Goal: Information Seeking & Learning: Learn about a topic

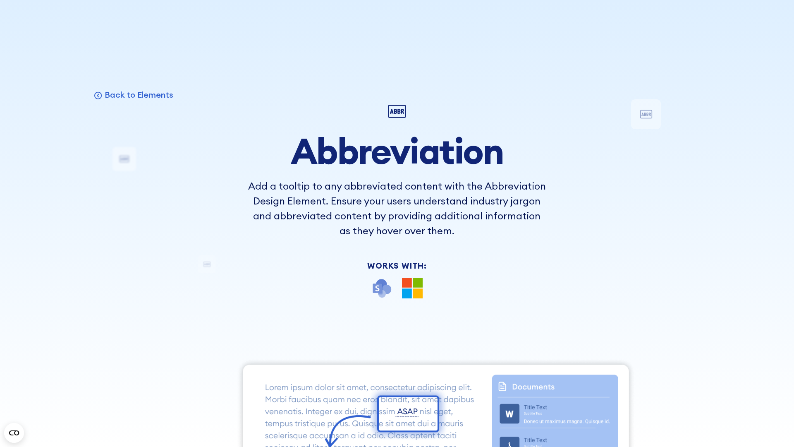
scroll to position [8628, 0]
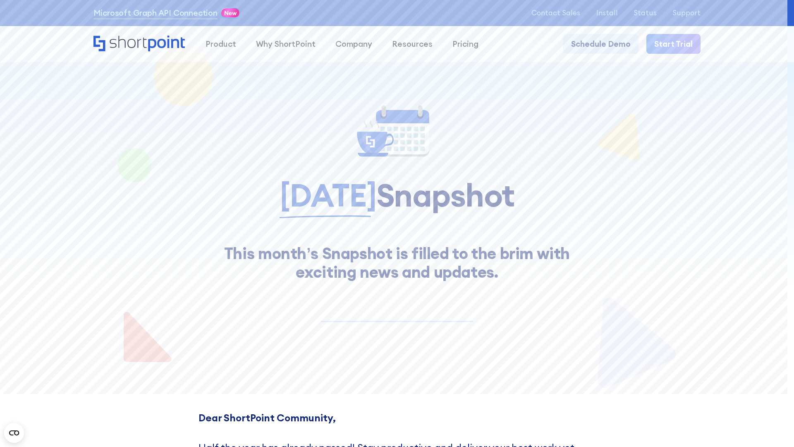
scroll to position [7440, 0]
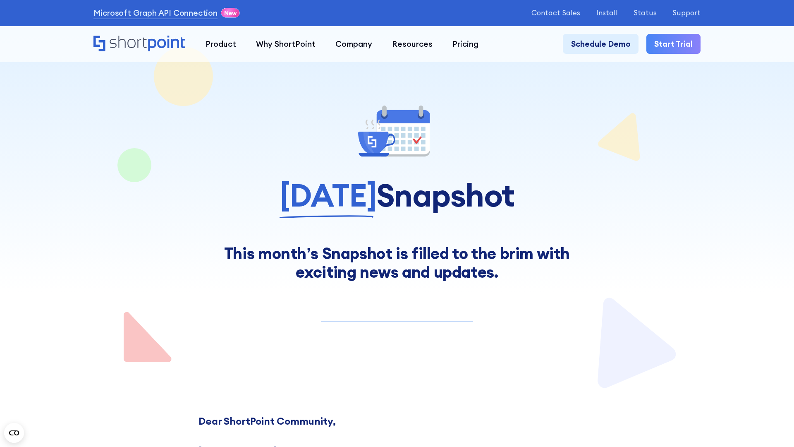
scroll to position [6950, 0]
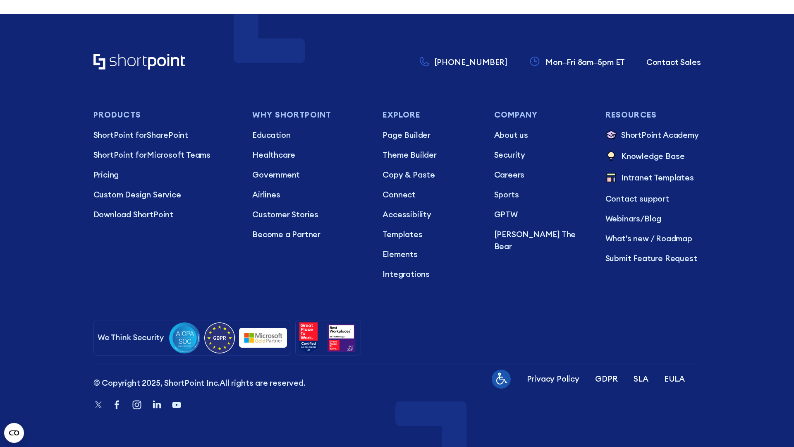
scroll to position [8812, 0]
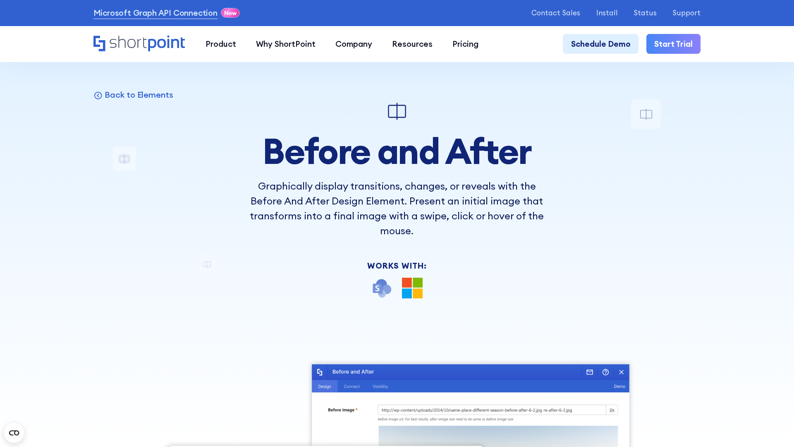
scroll to position [8426, 0]
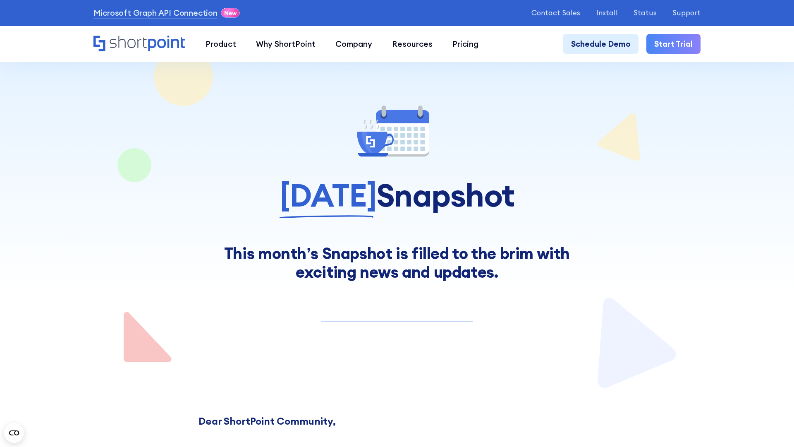
scroll to position [7192, 0]
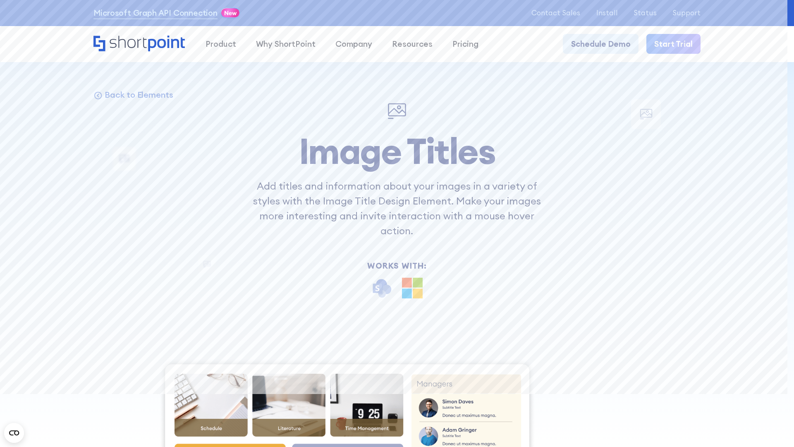
scroll to position [8914, 0]
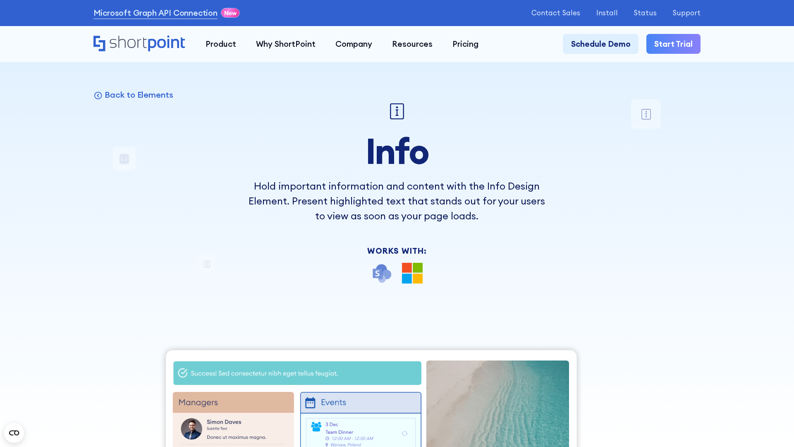
scroll to position [8443, 0]
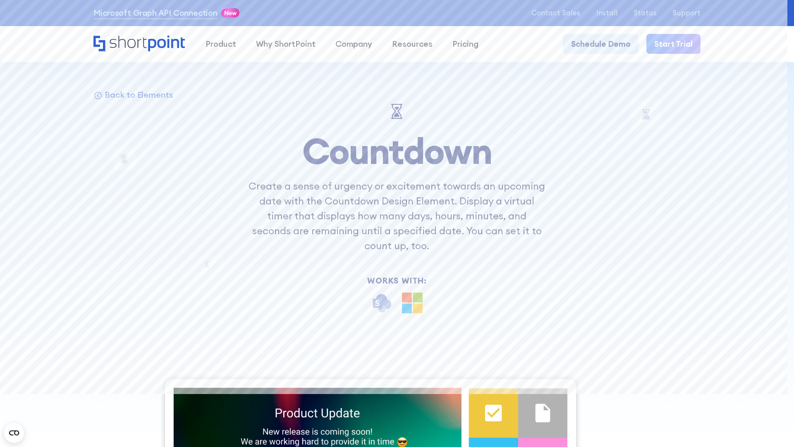
scroll to position [8831, 0]
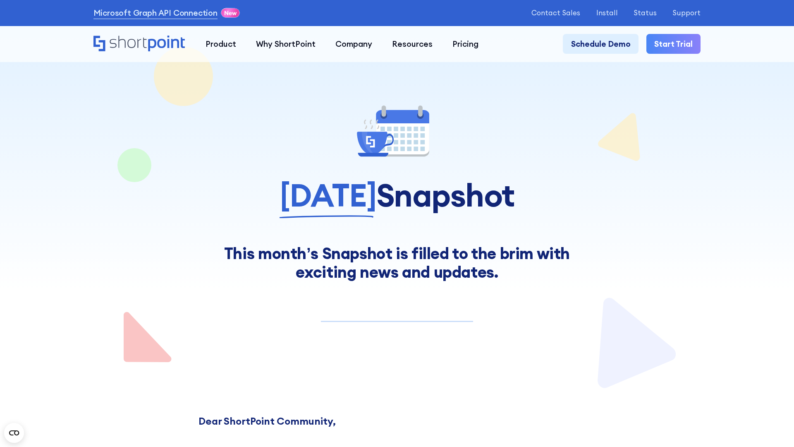
scroll to position [6730, 0]
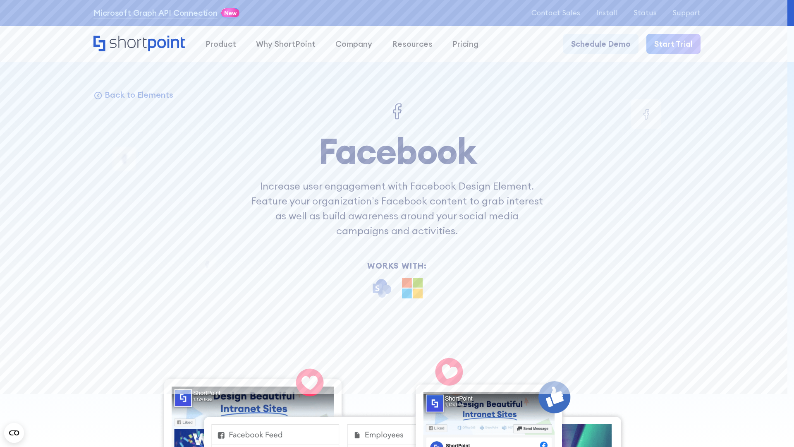
scroll to position [12712, 0]
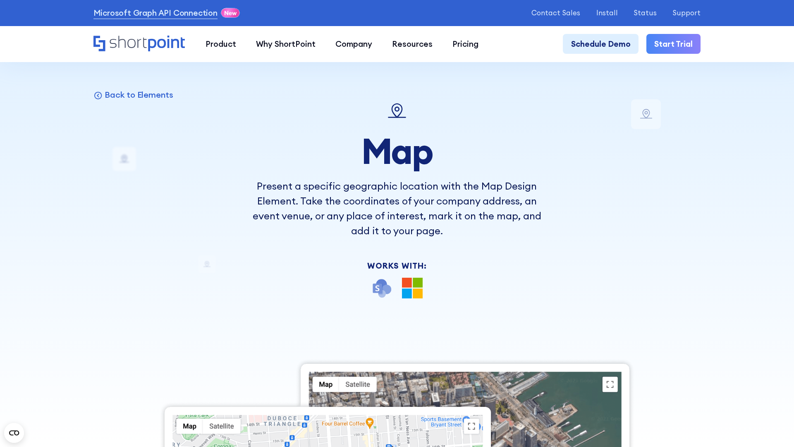
scroll to position [8730, 0]
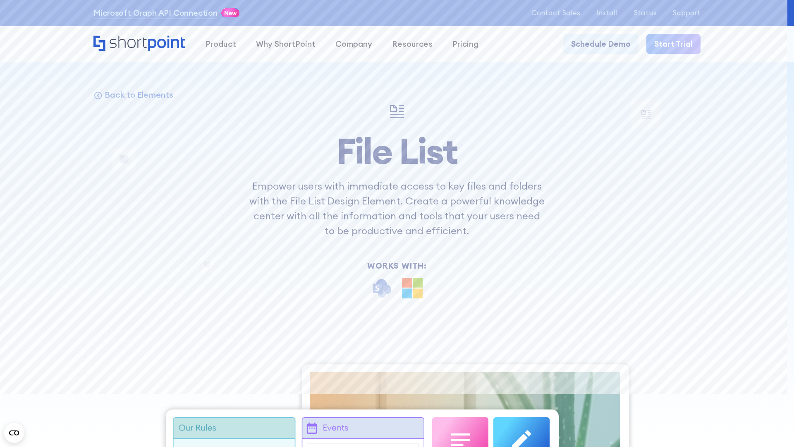
scroll to position [12009, 0]
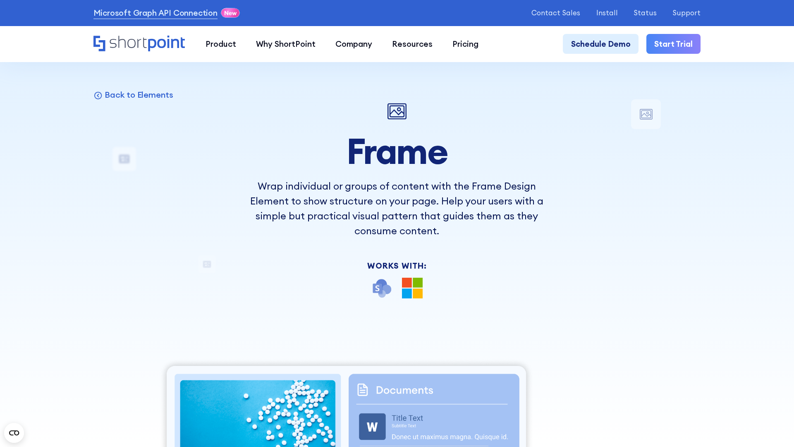
scroll to position [8426, 0]
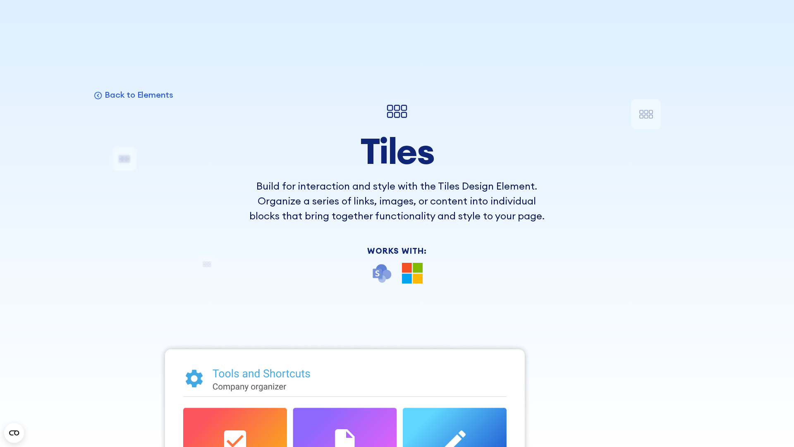
scroll to position [9494, 0]
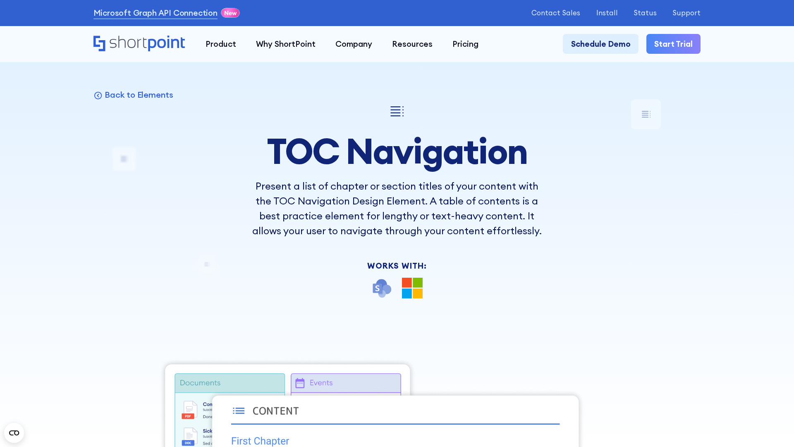
scroll to position [8426, 0]
